Goal: Information Seeking & Learning: Learn about a topic

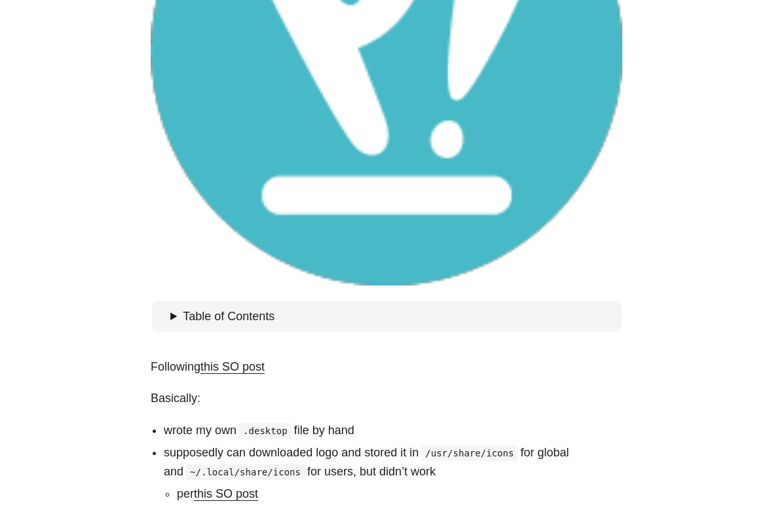
scroll to position [467, 0]
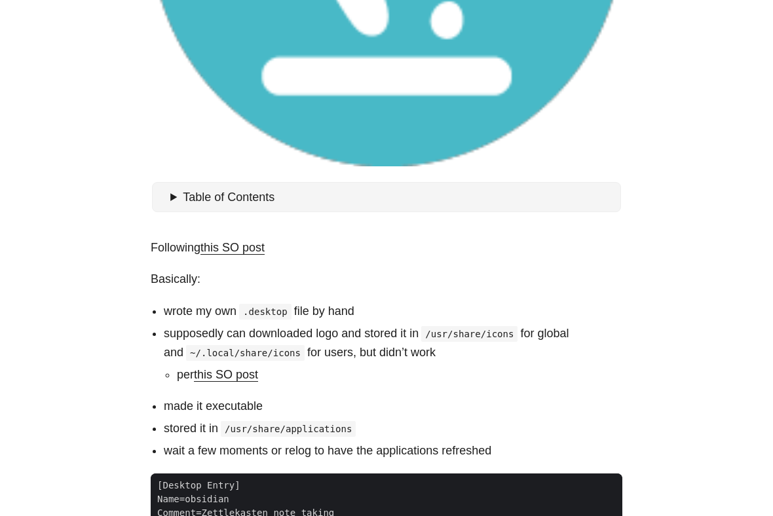
click at [665, 88] on body "[PERSON_NAME] Home About Posts Tags Archive Resume" at bounding box center [386, 246] width 773 height 1426
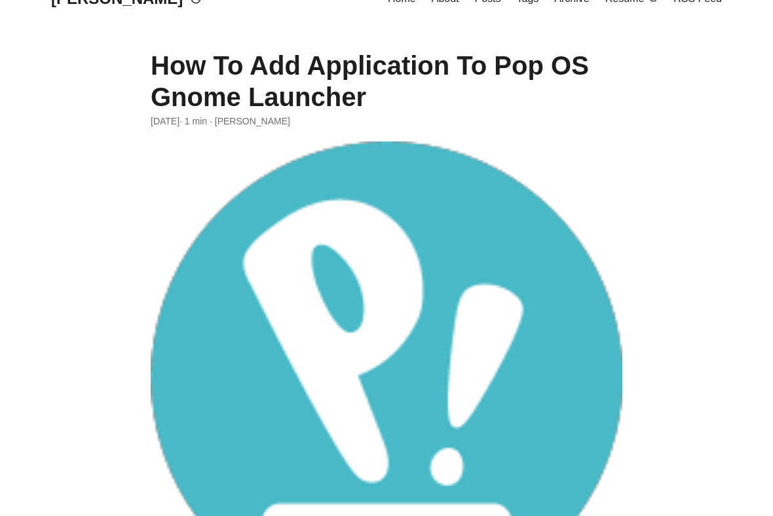
scroll to position [0, 0]
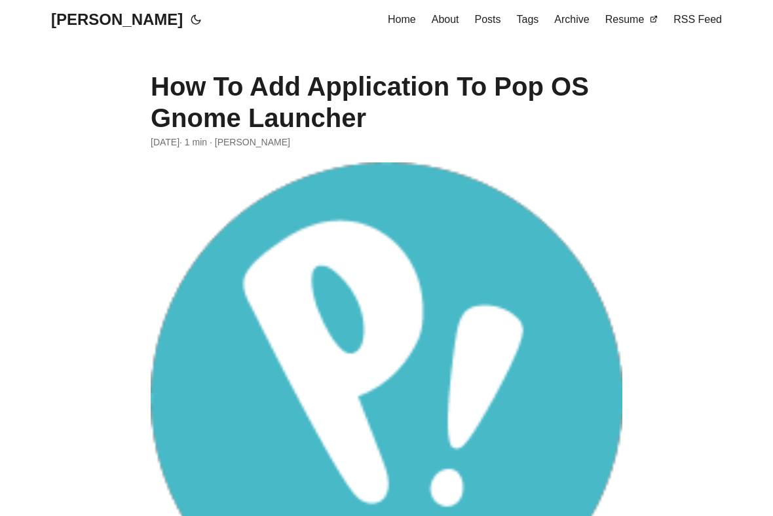
click at [130, 20] on link "[PERSON_NAME]" at bounding box center [117, 19] width 132 height 39
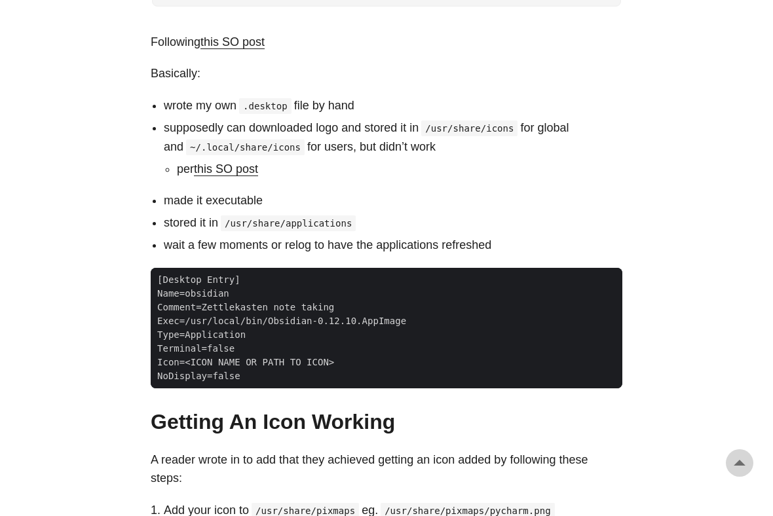
scroll to position [715, 0]
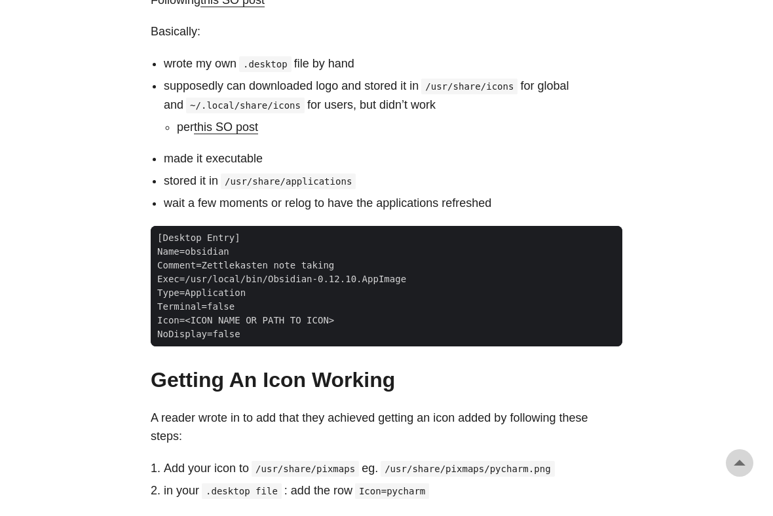
click at [234, 128] on link "this SO post" at bounding box center [226, 126] width 64 height 13
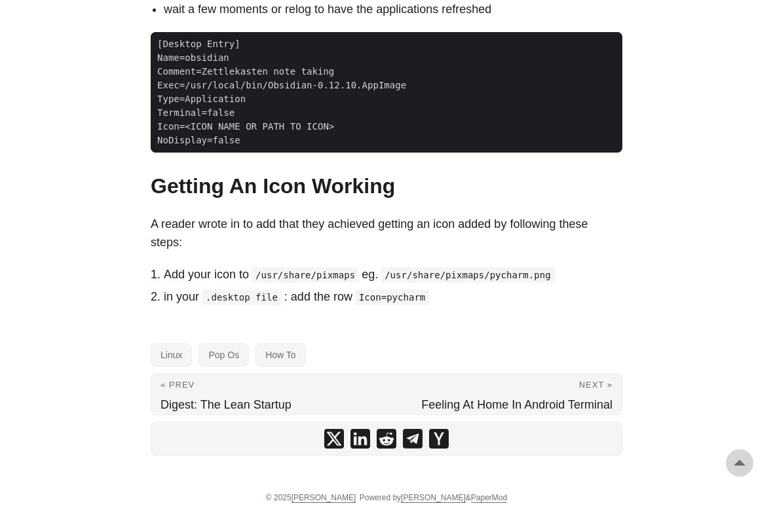
scroll to position [909, 0]
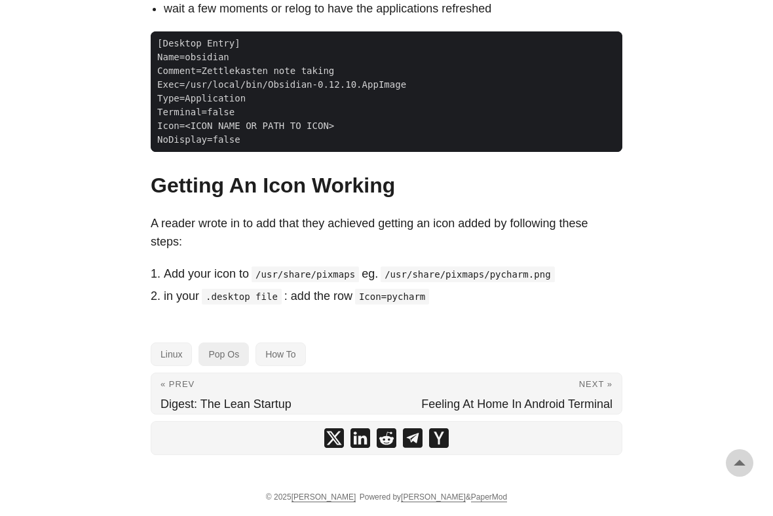
click at [230, 355] on link "Pop Os" at bounding box center [223, 354] width 50 height 24
click at [276, 352] on link "How To" at bounding box center [280, 354] width 50 height 24
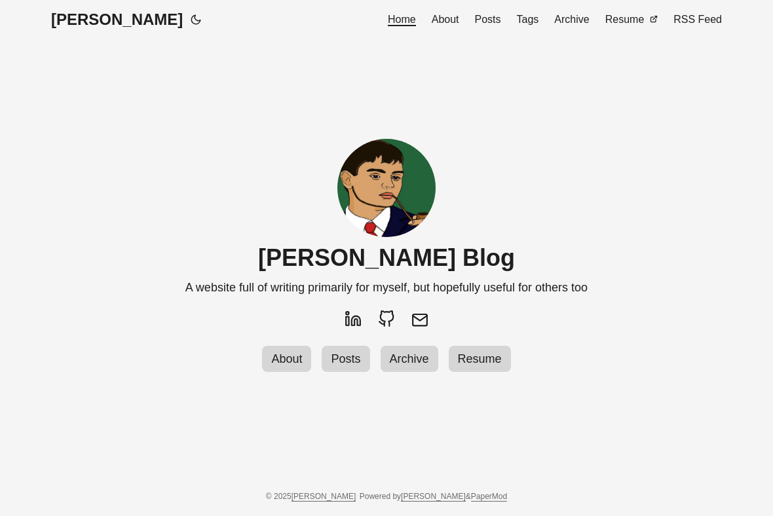
click at [345, 363] on span "Posts" at bounding box center [345, 358] width 40 height 13
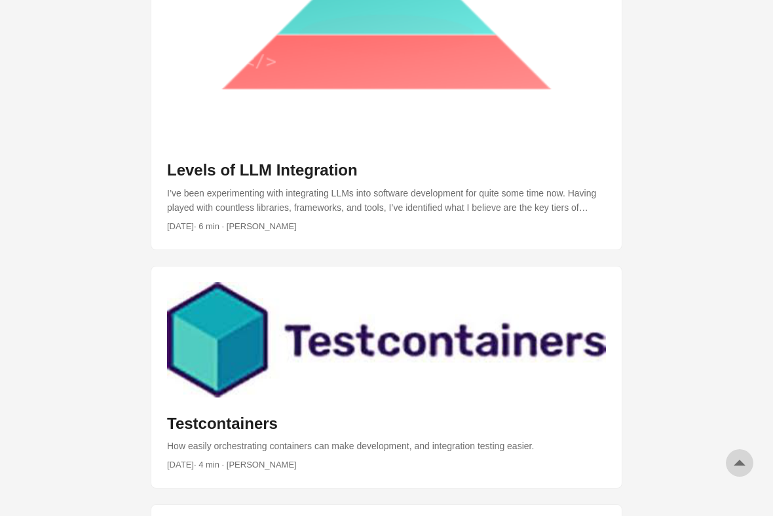
scroll to position [767, 0]
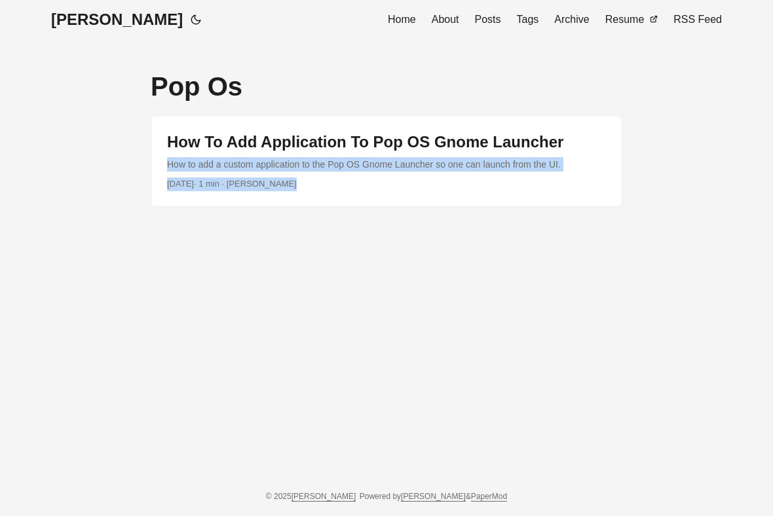
drag, startPoint x: 131, startPoint y: 166, endPoint x: 199, endPoint y: 172, distance: 68.3
click at [199, 172] on body "[PERSON_NAME] Home About Posts Tags Archive Resume" at bounding box center [386, 258] width 773 height 516
copy article "How to add a custom application to the Pop OS Gnome Launcher so one can launch …"
click at [693, 168] on body "[PERSON_NAME] Home About Posts Tags Archive Resume" at bounding box center [386, 258] width 773 height 516
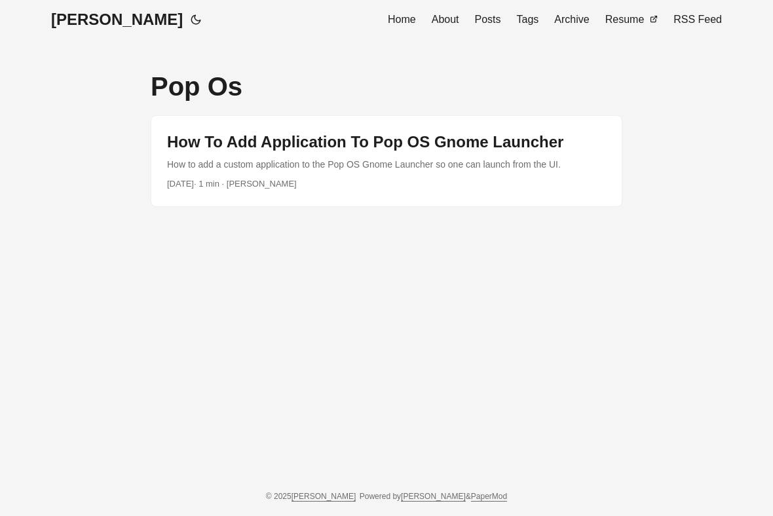
click at [212, 29] on nav "[PERSON_NAME] Home About Posts Tags Archive Resume RSS Feed" at bounding box center [386, 19] width 702 height 39
